Goal: Transaction & Acquisition: Purchase product/service

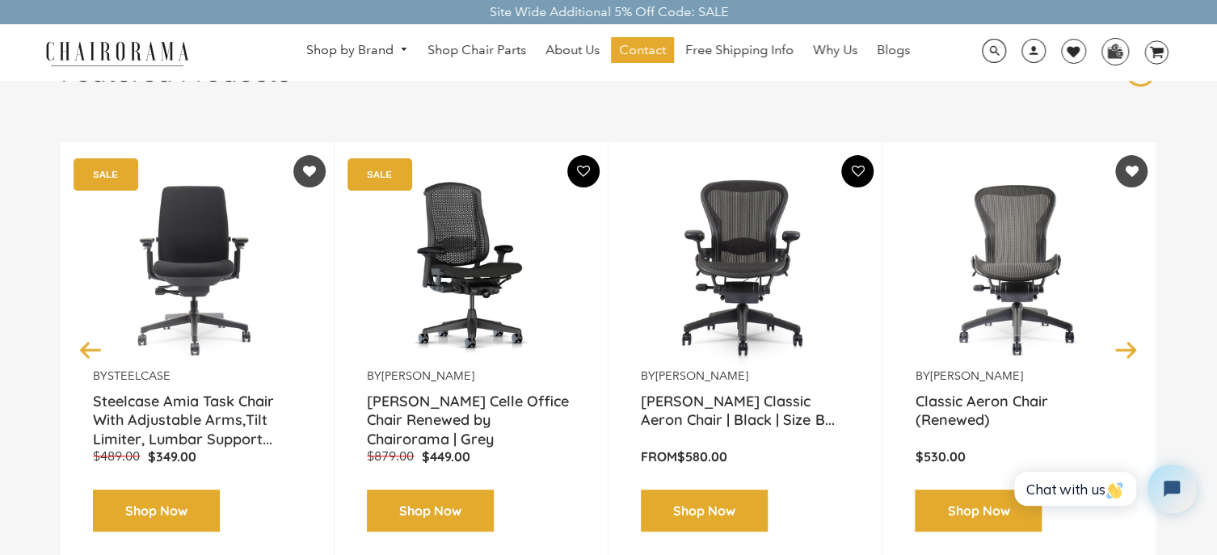
click at [717, 503] on link "Shop Now" at bounding box center [704, 511] width 127 height 43
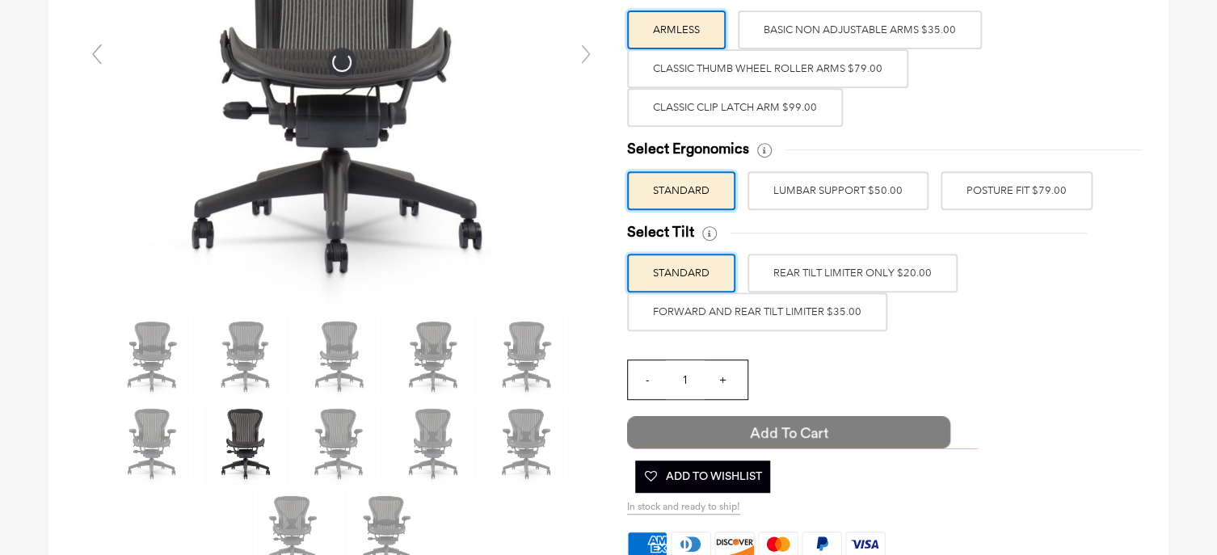
scroll to position [796, 0]
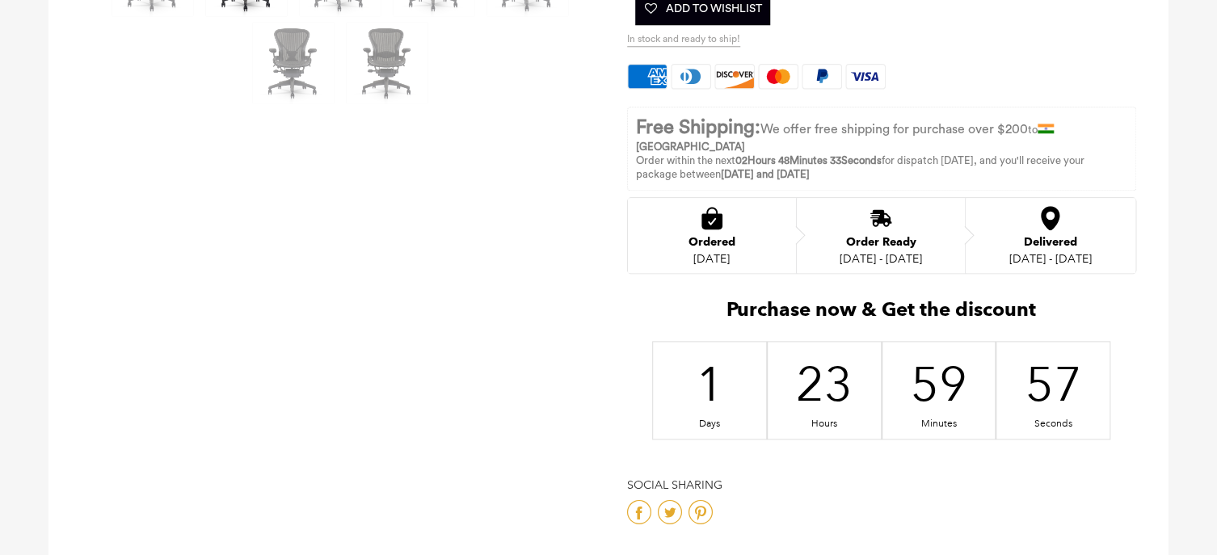
click at [791, 426] on div "Select Arm Style ARMLESS BASIC NON ADJUSTABLE ARMS $35.00 -" at bounding box center [881, 20] width 509 height 1017
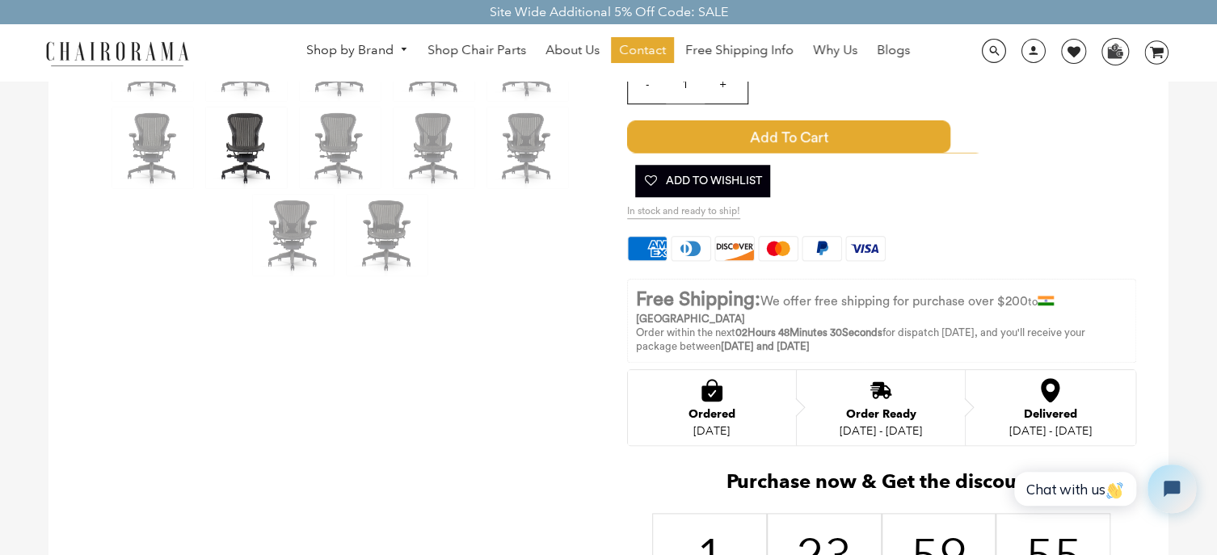
scroll to position [646, 0]
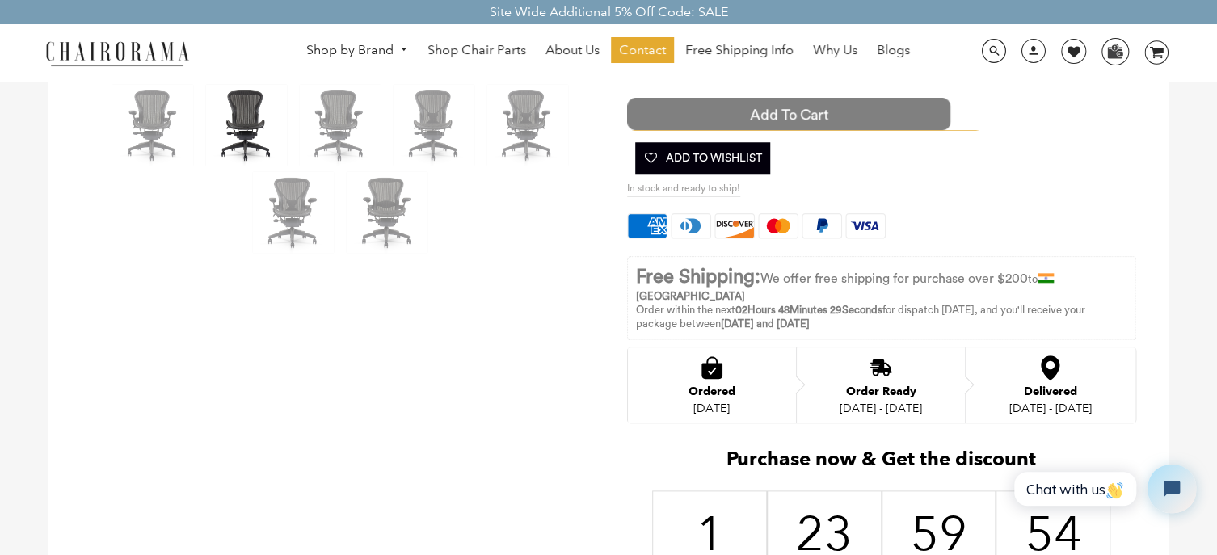
click at [842, 121] on span "Add to Cart" at bounding box center [788, 114] width 323 height 32
